Goal: Information Seeking & Learning: Check status

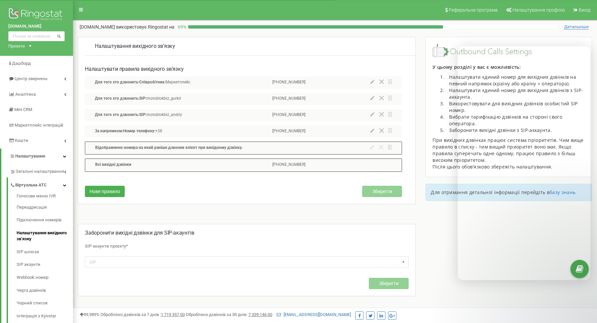
scroll to position [33, 0]
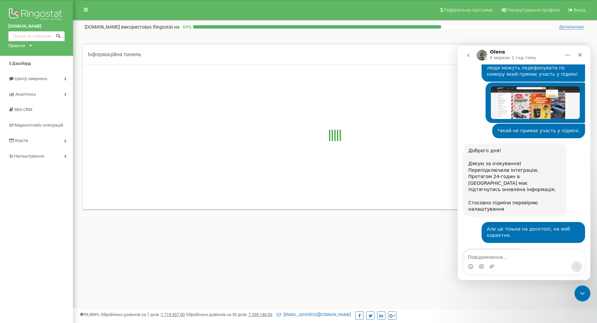
scroll to position [663, 0]
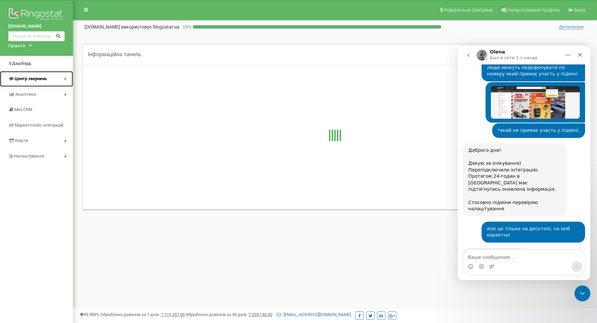
click at [57, 76] on link "Центр звернень" at bounding box center [36, 79] width 73 height 16
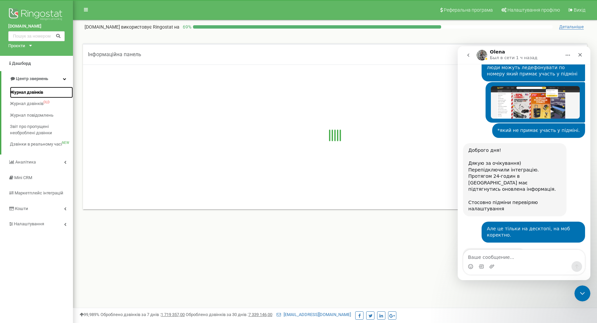
click at [21, 92] on span "Журнал дзвінків" at bounding box center [26, 92] width 33 height 6
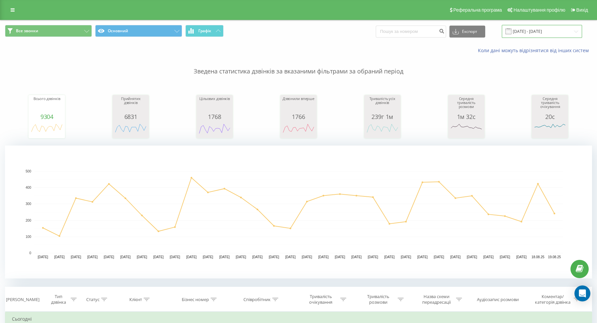
click at [537, 34] on input "19.07.2025 - 19.08.2025" at bounding box center [542, 31] width 80 height 13
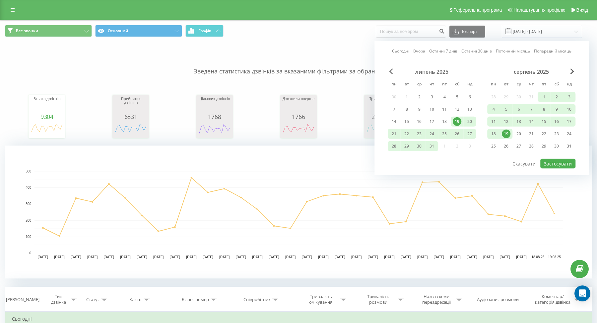
click at [390, 71] on span "Previous Month" at bounding box center [391, 71] width 4 height 6
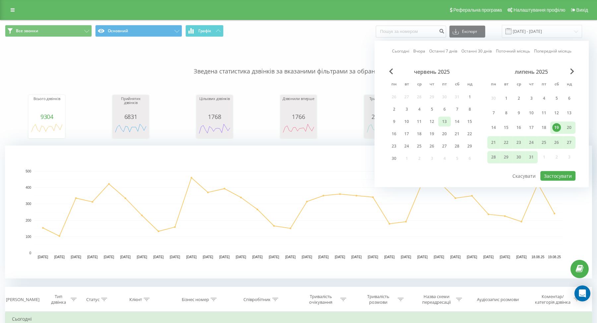
click at [444, 121] on div "13" at bounding box center [444, 121] width 9 height 9
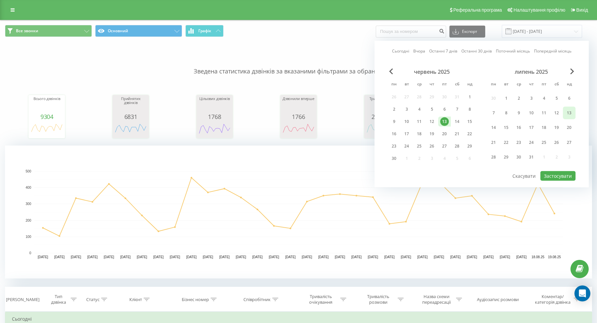
click at [569, 112] on div "13" at bounding box center [569, 112] width 9 height 9
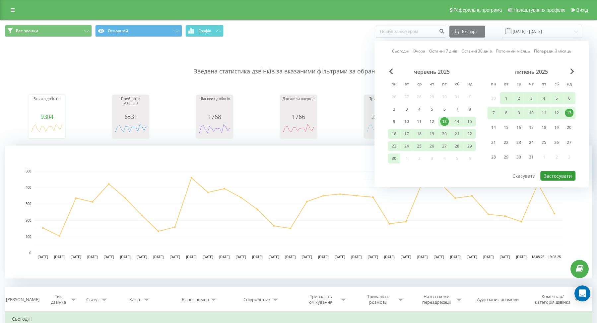
click at [556, 174] on button "Застосувати" at bounding box center [558, 176] width 35 height 10
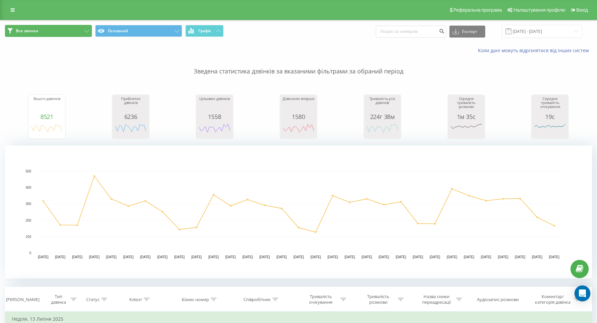
click at [24, 36] on button "Все звонки" at bounding box center [48, 31] width 87 height 12
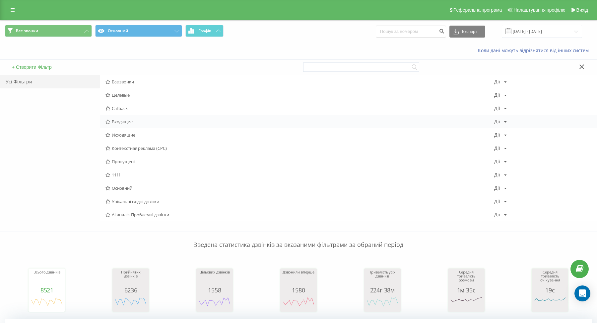
click at [129, 121] on span "Входящие" at bounding box center [300, 121] width 389 height 5
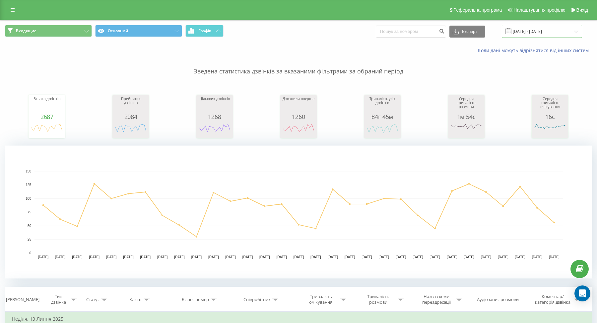
click at [534, 35] on input "13.06.2025 - 13.07.2025" at bounding box center [542, 31] width 80 height 13
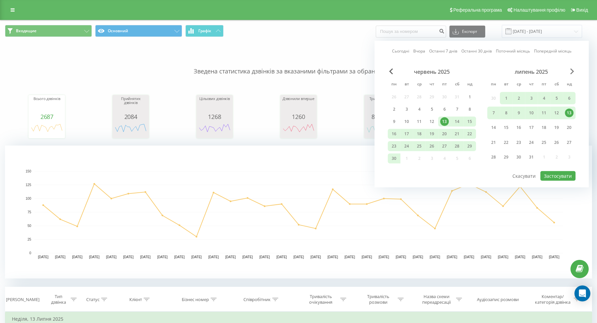
click at [572, 71] on span "Next Month" at bounding box center [572, 71] width 4 height 6
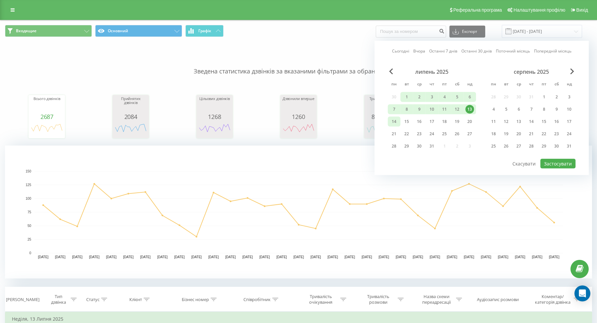
click at [394, 120] on div "14" at bounding box center [394, 121] width 9 height 9
click at [532, 123] on div "14" at bounding box center [531, 121] width 9 height 9
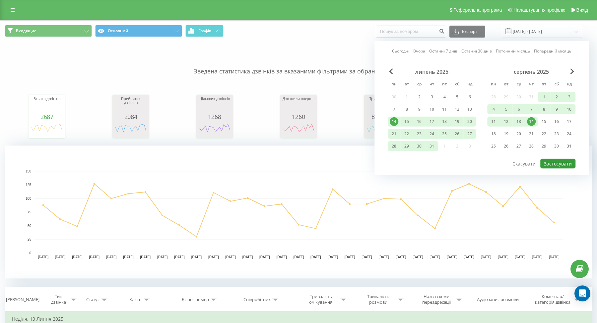
click at [558, 166] on button "Застосувати" at bounding box center [558, 164] width 35 height 10
type input "14.07.2025 - 14.08.2025"
